Goal: Use online tool/utility: Use online tool/utility

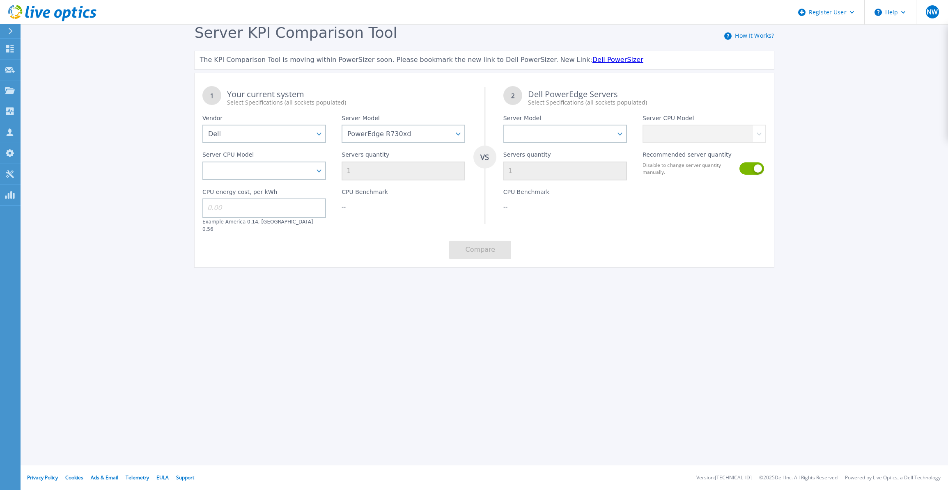
select select "Dell"
select select "PowerEdge R730xd"
drag, startPoint x: 243, startPoint y: 178, endPoint x: 240, endPoint y: 174, distance: 4.2
click at [243, 178] on select "Intel Xeon E5-2603 v4 1.7GHz Intel Xeon E5-2609 v4 1.7GHz Intel Xeon E5-2620 v4…" at bounding box center [264, 171] width 124 height 18
drag, startPoint x: 287, startPoint y: 182, endPoint x: 291, endPoint y: 179, distance: 4.9
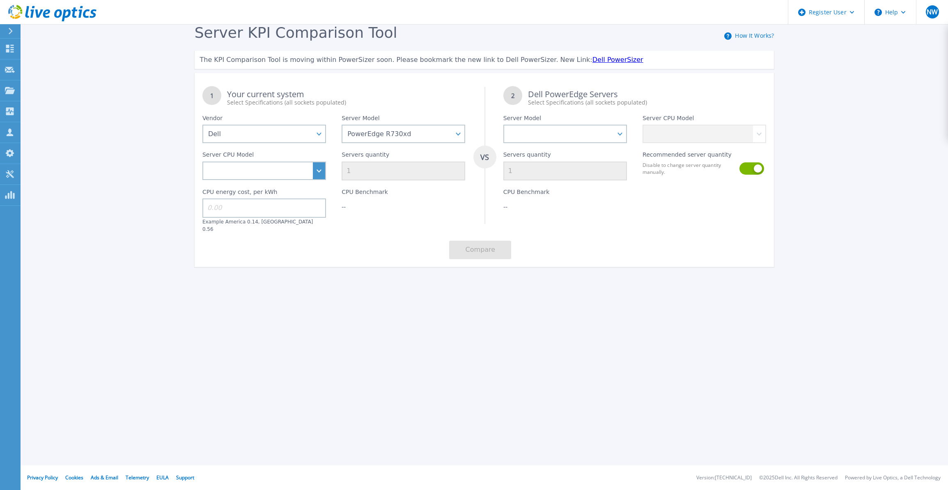
click at [291, 179] on div "1 Your current system Select Specifications (all sockets populated) VS 2 Dell P…" at bounding box center [484, 172] width 579 height 189
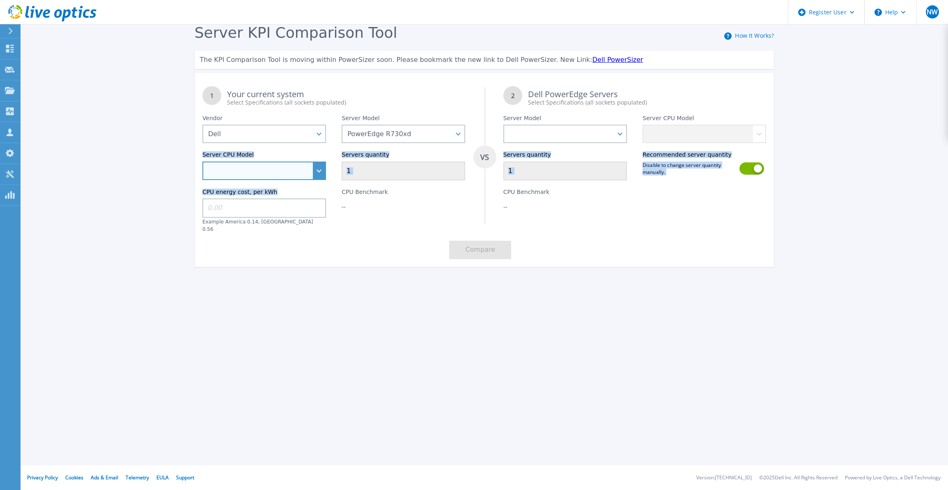
drag, startPoint x: 291, startPoint y: 179, endPoint x: 323, endPoint y: 173, distance: 32.5
click at [324, 174] on select "Intel Xeon E5-2603 v4 1.7GHz Intel Xeon E5-2609 v4 1.7GHz Intel Xeon E5-2620 v4…" at bounding box center [264, 171] width 124 height 18
select select "311954"
click at [202, 162] on select "Intel Xeon E5-2603 v4 1.7GHz Intel Xeon E5-2609 v4 1.7GHz Intel Xeon E5-2620 v4…" at bounding box center [264, 171] width 124 height 18
click at [362, 172] on input "1" at bounding box center [403, 171] width 124 height 19
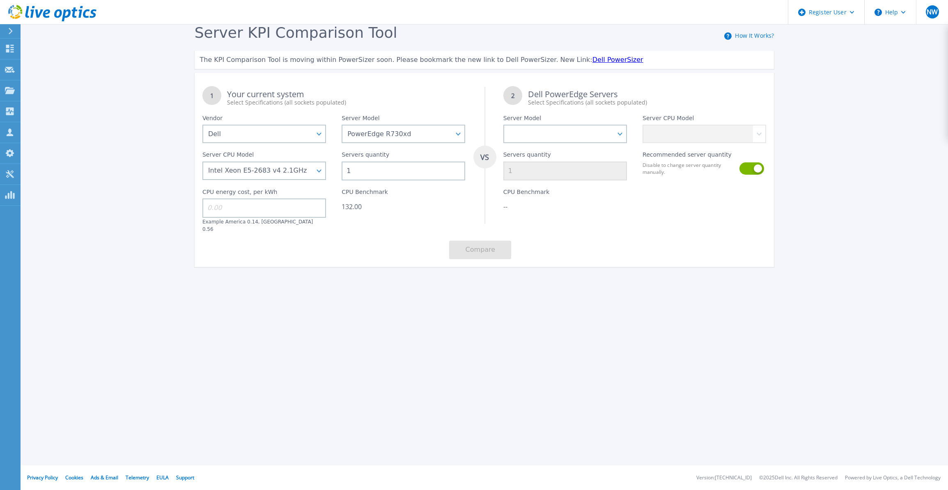
drag, startPoint x: 351, startPoint y: 172, endPoint x: 342, endPoint y: 173, distance: 9.5
click at [346, 172] on input "1" at bounding box center [403, 171] width 124 height 19
type input "7"
click at [311, 202] on input at bounding box center [264, 208] width 124 height 19
type input "0"
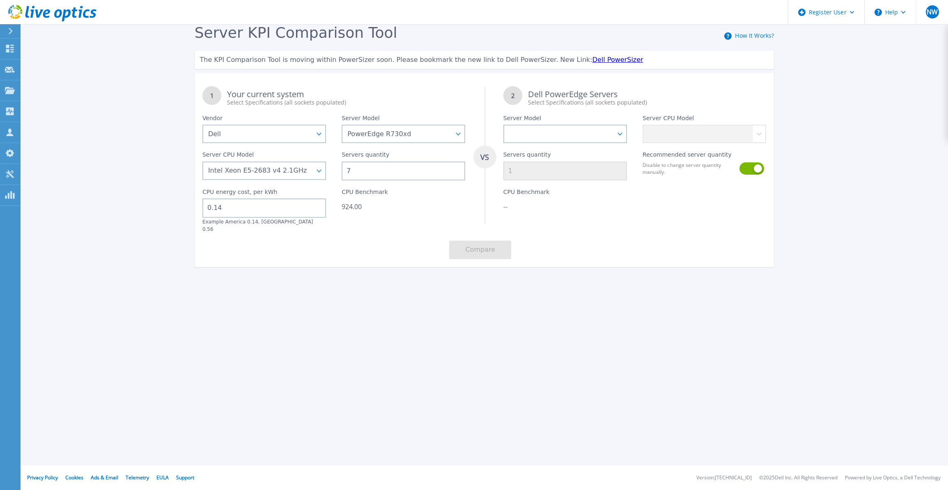
type input "0.14"
click at [336, 240] on div "1 Your current system Select Specifications (all sockets populated) VS 2 Dell P…" at bounding box center [484, 172] width 579 height 189
click at [587, 139] on select "PowerEdge C6520 PowerEdge C6525 PowerEdge HS5610 PowerEdge HS5620 PowerEdge R24…" at bounding box center [565, 134] width 124 height 18
select select "PowerEdge R570"
click at [503, 125] on select "PowerEdge C6520 PowerEdge C6525 PowerEdge HS5610 PowerEdge HS5620 PowerEdge R24…" at bounding box center [565, 134] width 124 height 18
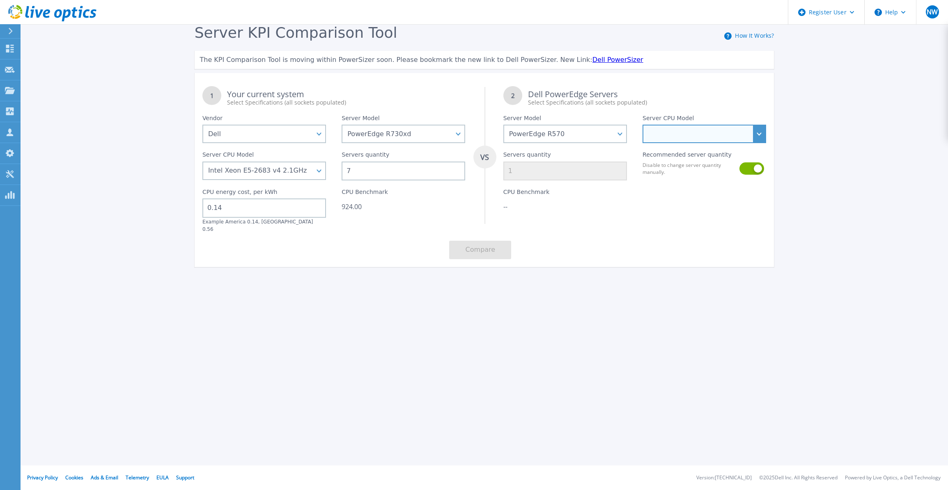
click at [664, 137] on select at bounding box center [704, 134] width 124 height 18
click at [656, 135] on select "Intel Xeon 6730P 2.5GHz Intel Xeon 6741P 2.5GHz Intel Xeon 6747P 2.7GHz Intel X…" at bounding box center [704, 134] width 124 height 18
click at [617, 102] on div "Select Specifications (all sockets populated)" at bounding box center [647, 102] width 238 height 8
click at [655, 130] on select "Intel Xeon 6730P 2.5GHz Intel Xeon 6741P 2.5GHz Intel Xeon 6747P 2.7GHz Intel X…" at bounding box center [704, 134] width 124 height 18
click at [642, 125] on select "Intel Xeon 6730P 2.5GHz Intel Xeon 6741P 2.5GHz Intel Xeon 6747P 2.7GHz Intel X…" at bounding box center [704, 134] width 124 height 18
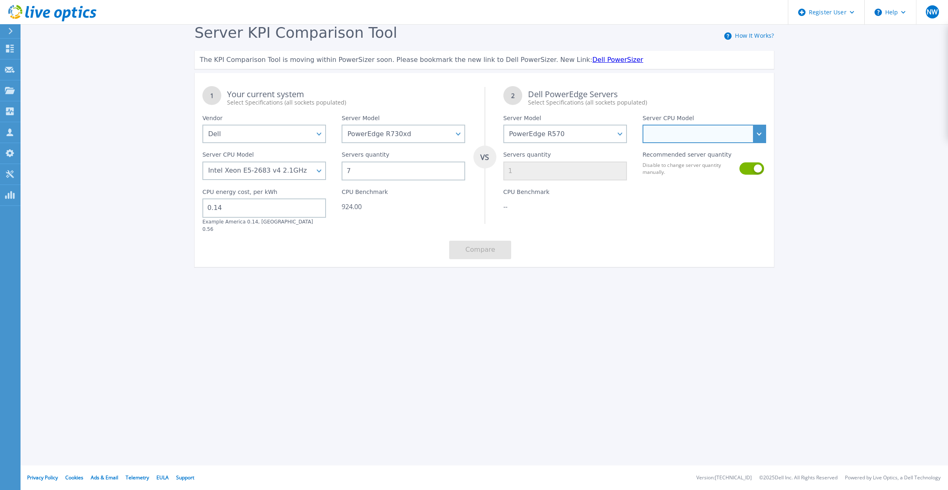
click at [679, 135] on select "Intel Xeon 6730P 2.5GHz Intel Xeon 6741P 2.5GHz Intel Xeon 6747P 2.7GHz Intel X…" at bounding box center [704, 134] width 124 height 18
select select "312798"
click at [642, 125] on select "Intel Xeon 6730P 2.5GHz Intel Xeon 6741P 2.5GHz Intel Xeon 6747P 2.7GHz Intel X…" at bounding box center [704, 134] width 124 height 18
type input "2"
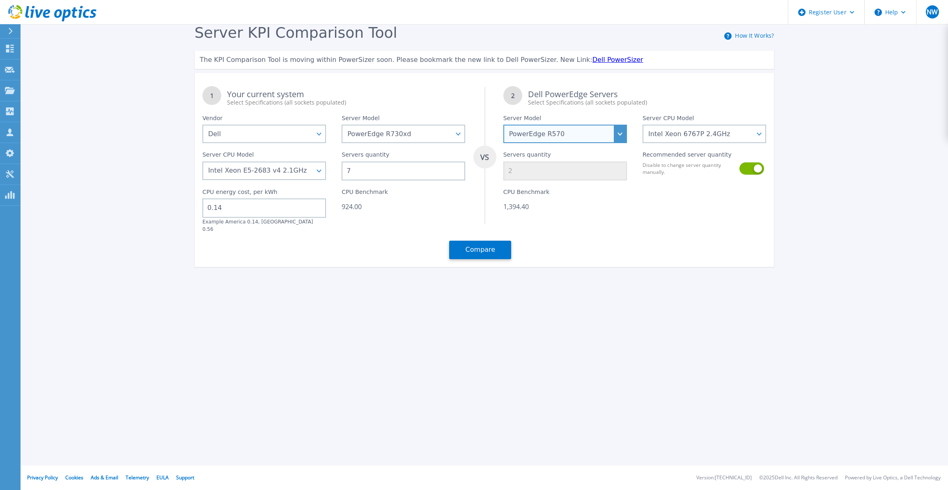
click at [613, 140] on select "PowerEdge C6520 PowerEdge C6525 PowerEdge HS5610 PowerEdge HS5620 PowerEdge R24…" at bounding box center [565, 134] width 124 height 18
select select "PowerEdge R550"
click at [503, 125] on select "PowerEdge C6520 PowerEdge C6525 PowerEdge HS5610 PowerEdge HS5620 PowerEdge R24…" at bounding box center [565, 134] width 124 height 18
select select
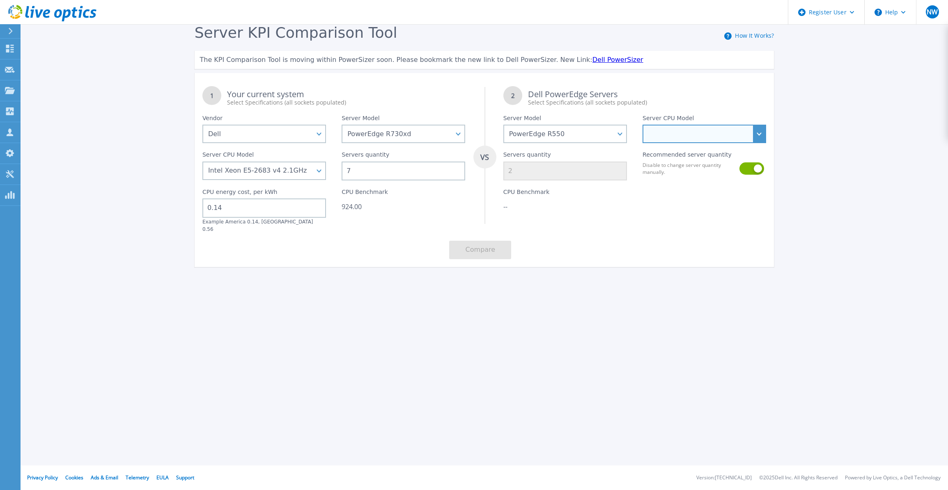
click at [679, 135] on select "Intel Xeon Silver 4316 2.3GHz Intel Xeon Silver 4309Y 2.8GHz Intel Xeon Silver …" at bounding box center [704, 134] width 124 height 18
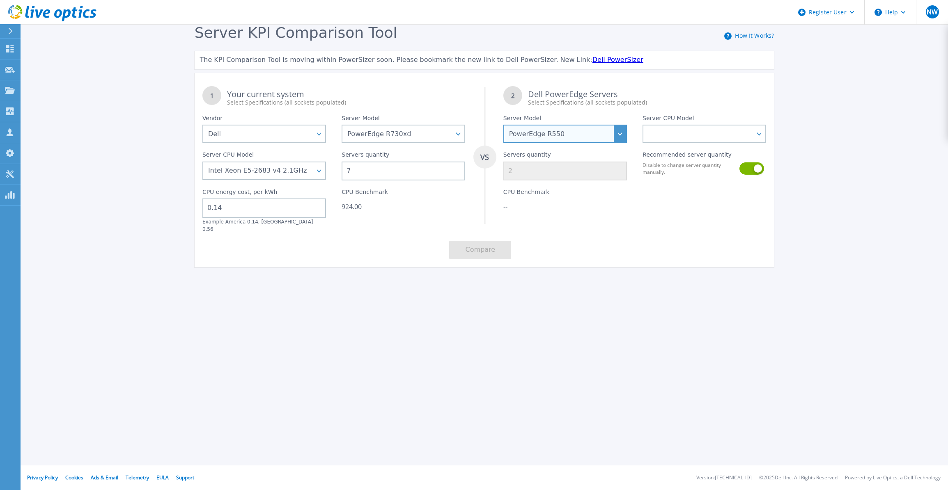
click at [621, 132] on select "PowerEdge C6520 PowerEdge C6525 PowerEdge HS5610 PowerEdge HS5620 PowerEdge R24…" at bounding box center [565, 134] width 124 height 18
click at [503, 125] on select "PowerEdge C6520 PowerEdge C6525 PowerEdge HS5610 PowerEdge HS5620 PowerEdge R24…" at bounding box center [565, 134] width 124 height 18
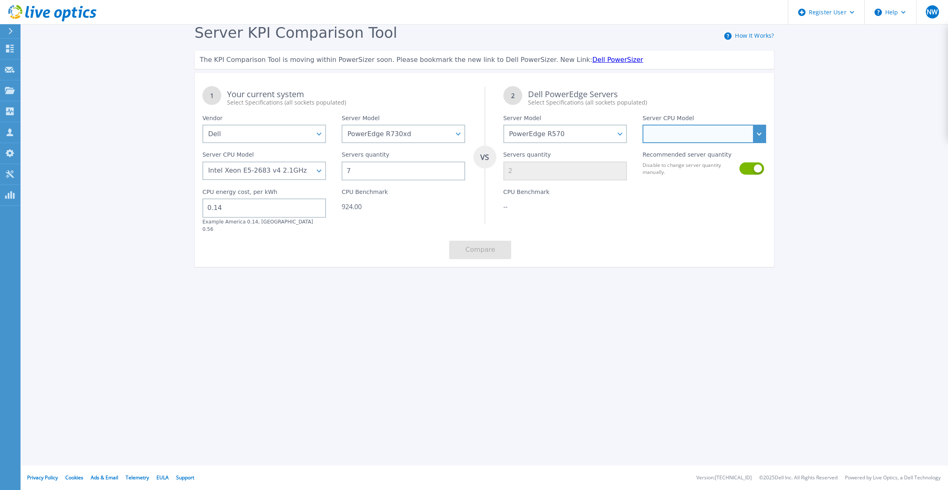
click at [658, 134] on select "Intel Xeon 6730P 2.5GHz Intel Xeon 6741P 2.5GHz Intel Xeon 6747P 2.7GHz Intel X…" at bounding box center [704, 134] width 124 height 18
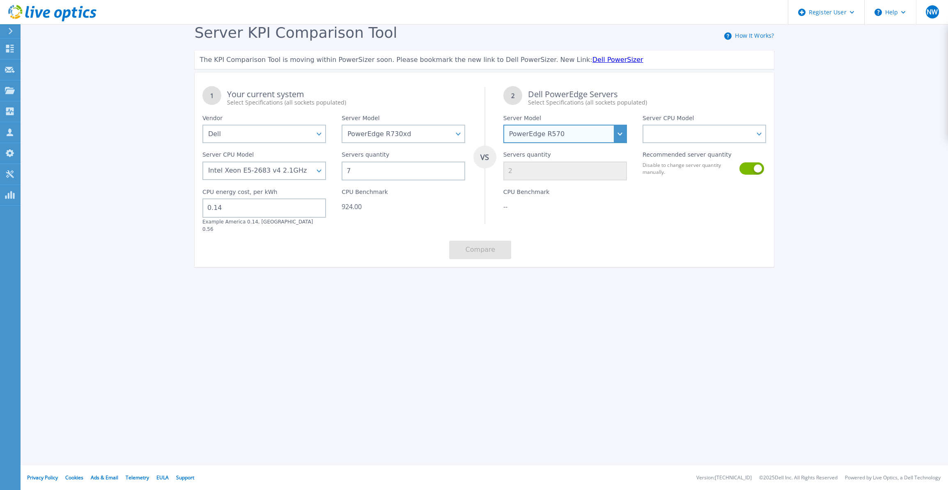
click at [618, 136] on select "PowerEdge C6520 PowerEdge C6525 PowerEdge HS5610 PowerEdge HS5620 PowerEdge R24…" at bounding box center [565, 134] width 124 height 18
click at [503, 125] on select "PowerEdge C6520 PowerEdge C6525 PowerEdge HS5610 PowerEdge HS5620 PowerEdge R24…" at bounding box center [565, 134] width 124 height 18
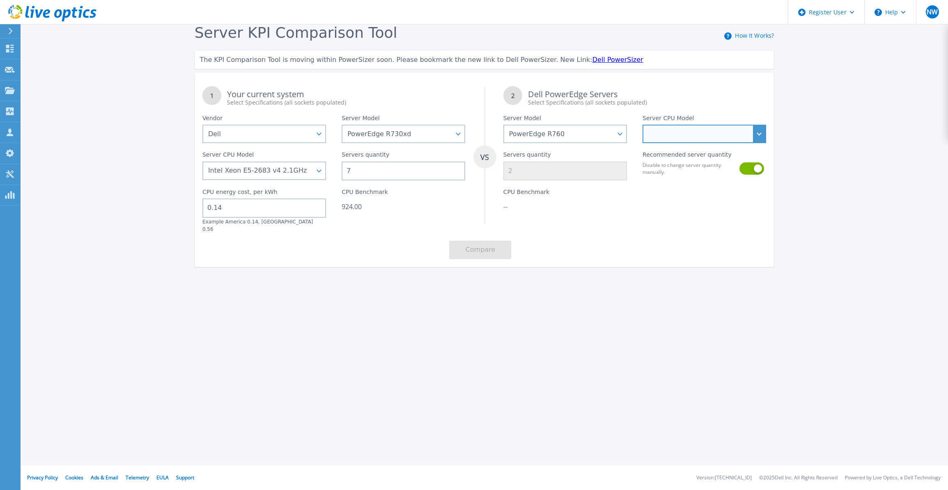
click at [672, 137] on select "Intel Xeon 9470 2GHz Intel Xeon Gold 6544Y 3.6GHz Intel Xeon Silver 4509Y 2.6GH…" at bounding box center [704, 134] width 124 height 18
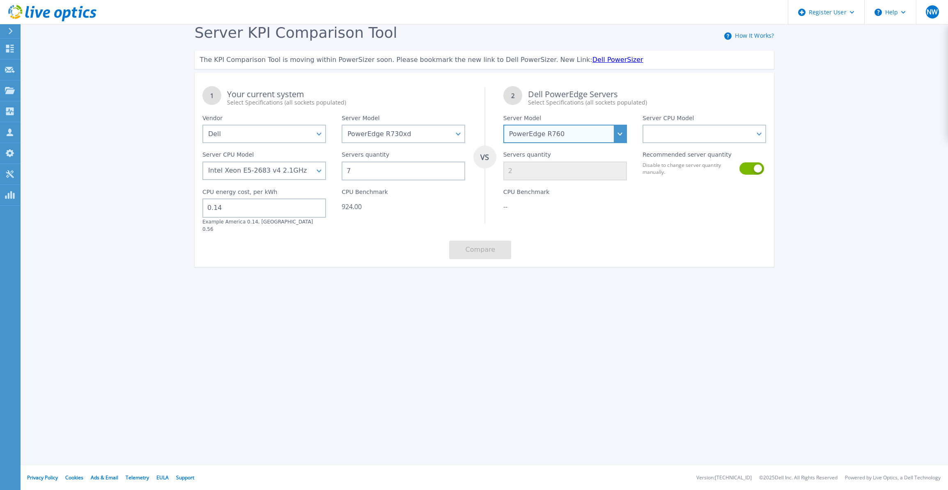
click at [612, 138] on select "PowerEdge C6520 PowerEdge C6525 PowerEdge HS5610 PowerEdge HS5620 PowerEdge R24…" at bounding box center [565, 134] width 124 height 18
select select "PowerEdge R770"
click at [503, 125] on select "PowerEdge C6520 PowerEdge C6525 PowerEdge HS5610 PowerEdge HS5620 PowerEdge R24…" at bounding box center [565, 134] width 124 height 18
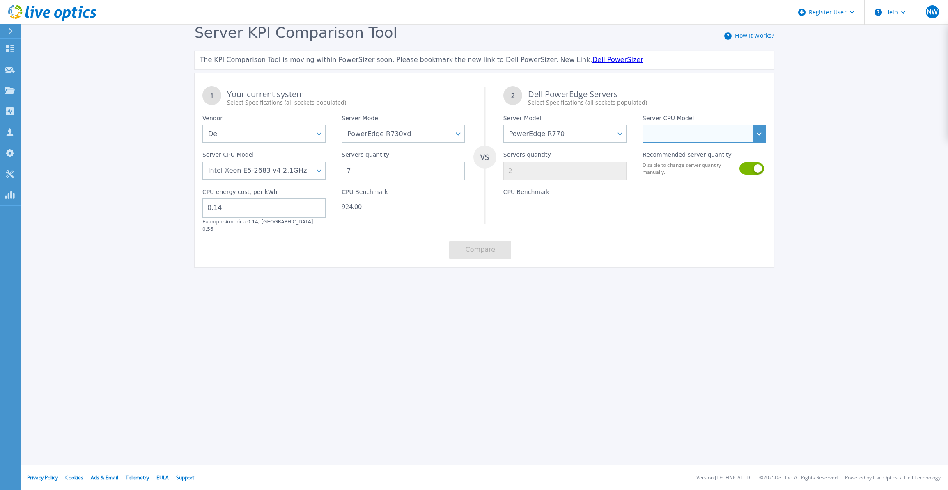
click at [698, 131] on select "Intel Xeon 6756E 1.8GHz Intel Xeon 6710E 2.4GHz Intel Xeon 6746E 2GHz Intel Xeo…" at bounding box center [704, 134] width 124 height 18
click at [579, 199] on div "CPU Benchmark --" at bounding box center [564, 207] width 139 height 52
click at [592, 57] on link "Dell PowerSizer" at bounding box center [617, 60] width 51 height 8
